Goal: Navigation & Orientation: Find specific page/section

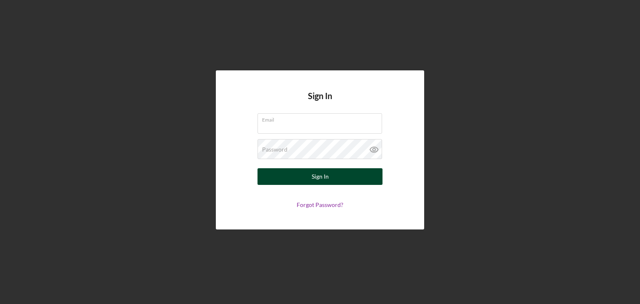
type input "[EMAIL_ADDRESS][DOMAIN_NAME]"
click at [310, 177] on button "Sign In" at bounding box center [320, 176] width 125 height 17
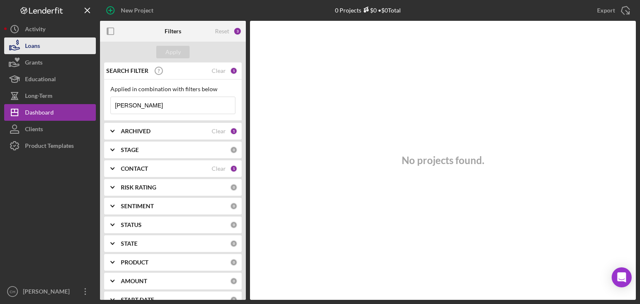
click at [40, 47] on div "Loans" at bounding box center [32, 47] width 15 height 19
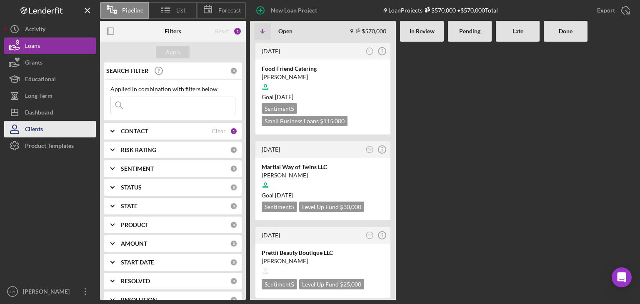
click at [41, 132] on div "Clients" at bounding box center [34, 130] width 18 height 19
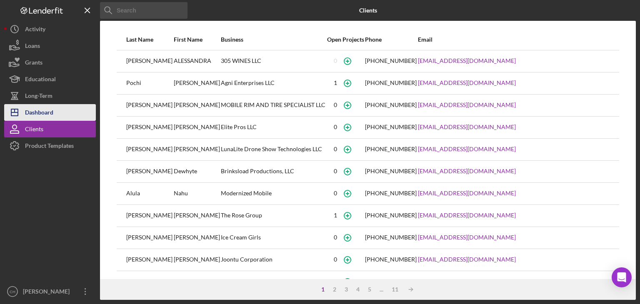
click at [32, 112] on div "Dashboard" at bounding box center [39, 113] width 28 height 19
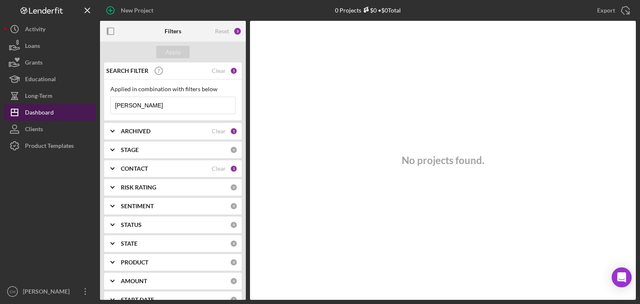
drag, startPoint x: 170, startPoint y: 102, endPoint x: 50, endPoint y: 108, distance: 119.8
click at [50, 108] on div "New Project 0 Projects $0 • $0 Total [PERSON_NAME] Export Icon/Export Filters R…" at bounding box center [320, 150] width 632 height 300
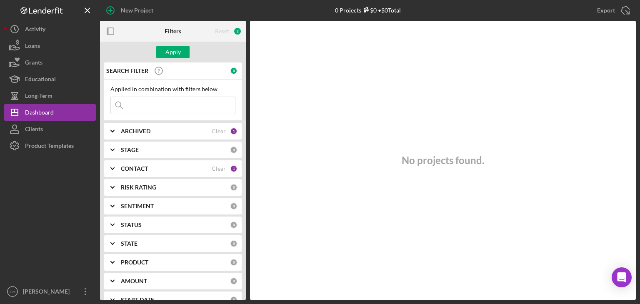
drag, startPoint x: 305, startPoint y: 153, endPoint x: 293, endPoint y: 145, distance: 14.4
click at [303, 151] on div "No projects found." at bounding box center [443, 160] width 386 height 279
click at [60, 95] on button "Long-Term" at bounding box center [50, 96] width 92 height 17
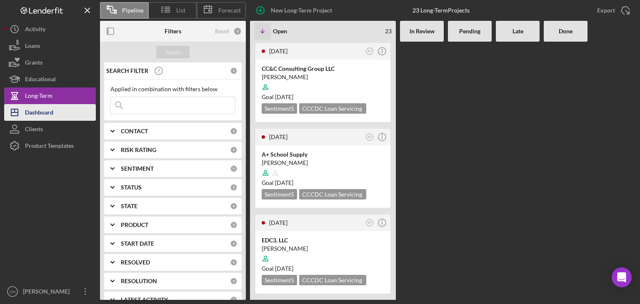
click at [68, 115] on button "Icon/Dashboard Dashboard" at bounding box center [50, 112] width 92 height 17
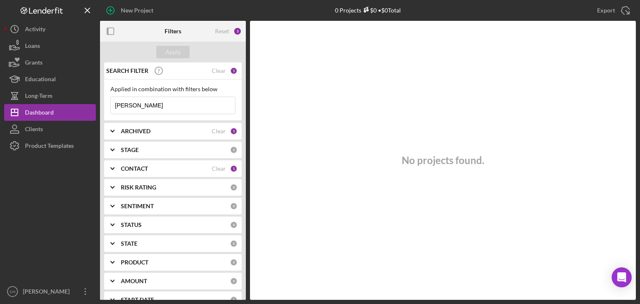
click at [152, 135] on div "ARCHIVED Clear 1" at bounding box center [179, 131] width 117 height 17
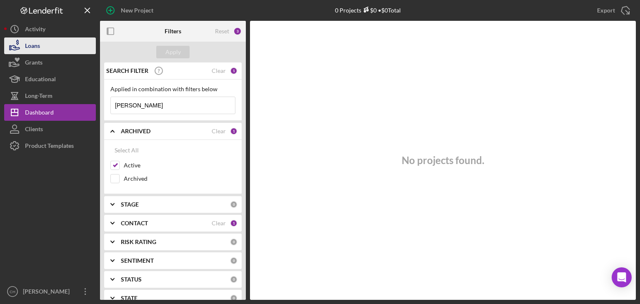
click at [52, 46] on button "Loans" at bounding box center [50, 46] width 92 height 17
